Goal: Information Seeking & Learning: Find specific page/section

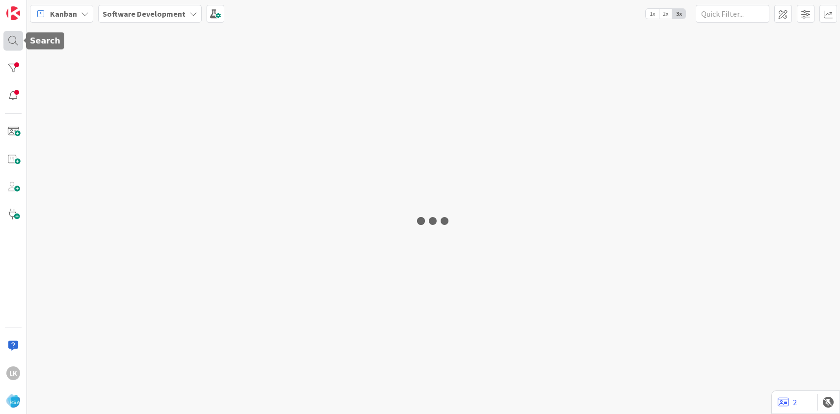
click at [12, 41] on div at bounding box center [13, 41] width 20 height 20
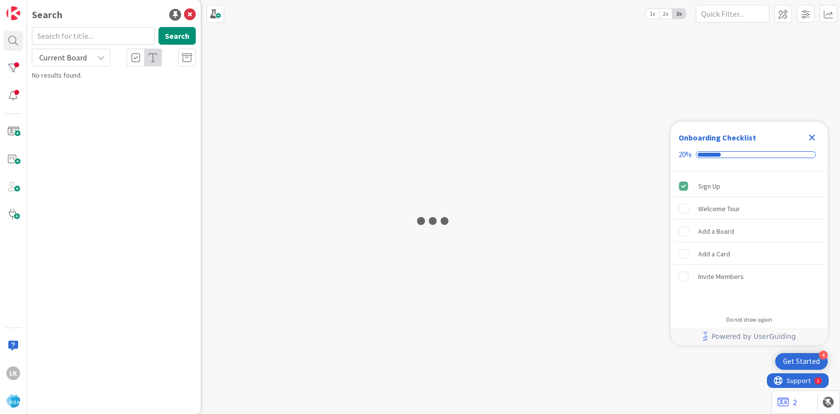
click at [79, 40] on input "text" at bounding box center [93, 36] width 123 height 18
type input "9203"
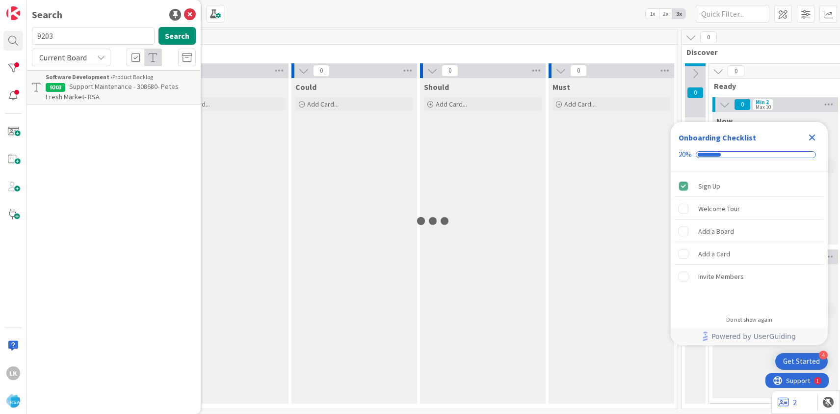
click at [114, 85] on span "Support Maintenance - 308680- Petes Fresh Market- RSA" at bounding box center [112, 91] width 133 height 19
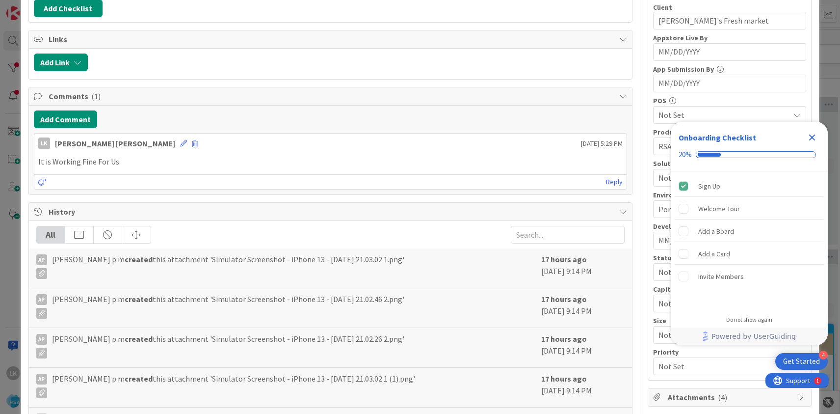
scroll to position [170, 0]
click at [511, 183] on div "Reply" at bounding box center [330, 180] width 592 height 15
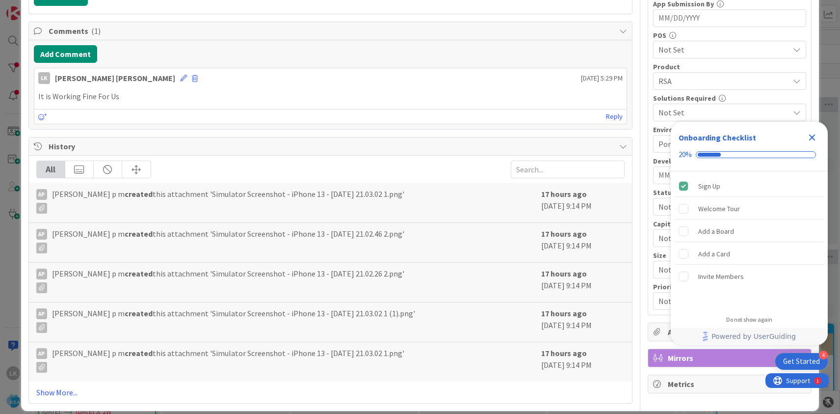
scroll to position [245, 0]
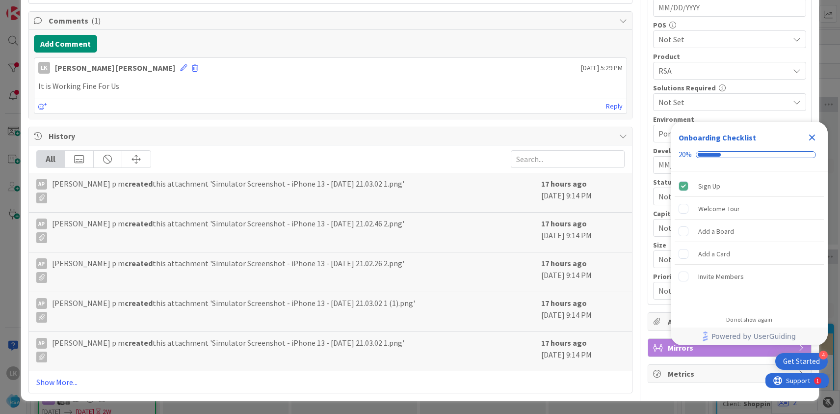
click at [163, 346] on span "[PERSON_NAME] p m created this attachment 'Simulator Screenshot - iPhone 13 - […" at bounding box center [228, 350] width 352 height 26
click at [548, 194] on div "17 hours ago [DATE] 9:14 PM" at bounding box center [582, 192] width 83 height 29
click at [42, 197] on icon at bounding box center [41, 197] width 11 height 11
click at [77, 162] on div at bounding box center [79, 159] width 28 height 17
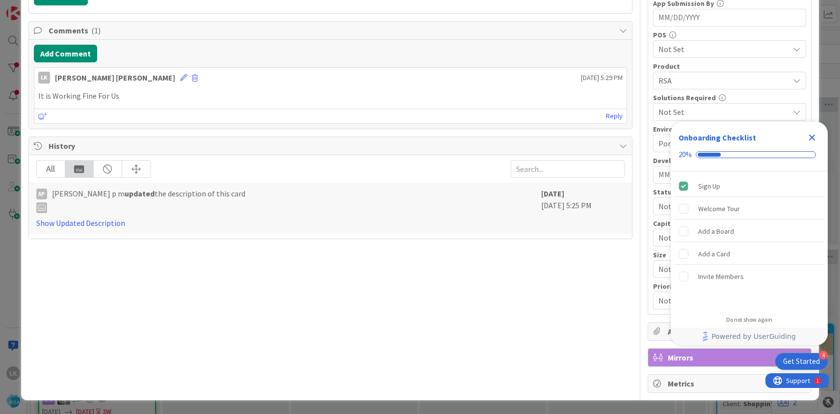
click at [47, 173] on div "All" at bounding box center [51, 168] width 28 height 17
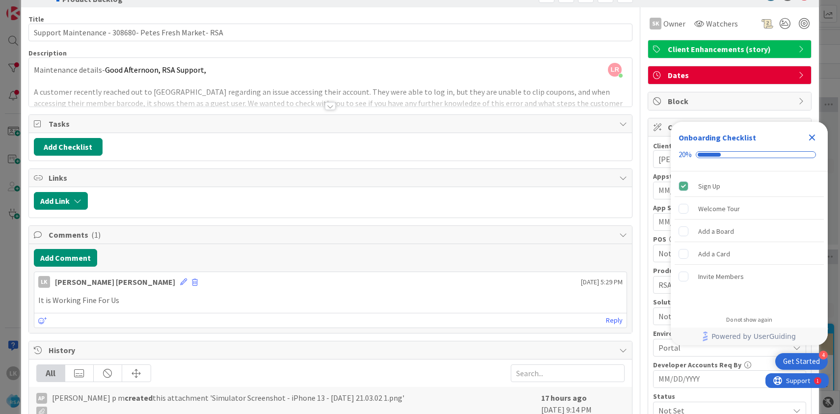
scroll to position [0, 0]
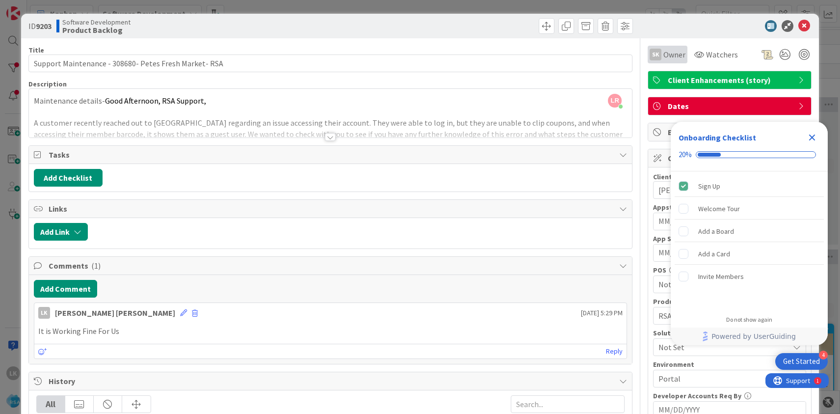
click at [665, 53] on span "Owner" at bounding box center [674, 55] width 22 height 12
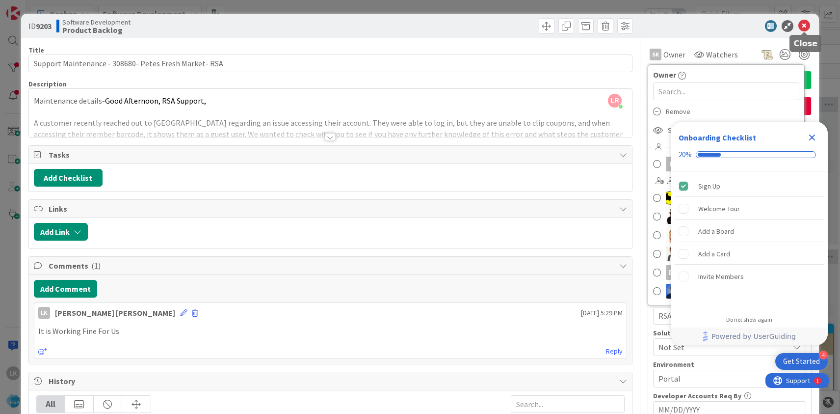
click at [806, 26] on icon at bounding box center [804, 26] width 12 height 12
